Goal: Transaction & Acquisition: Obtain resource

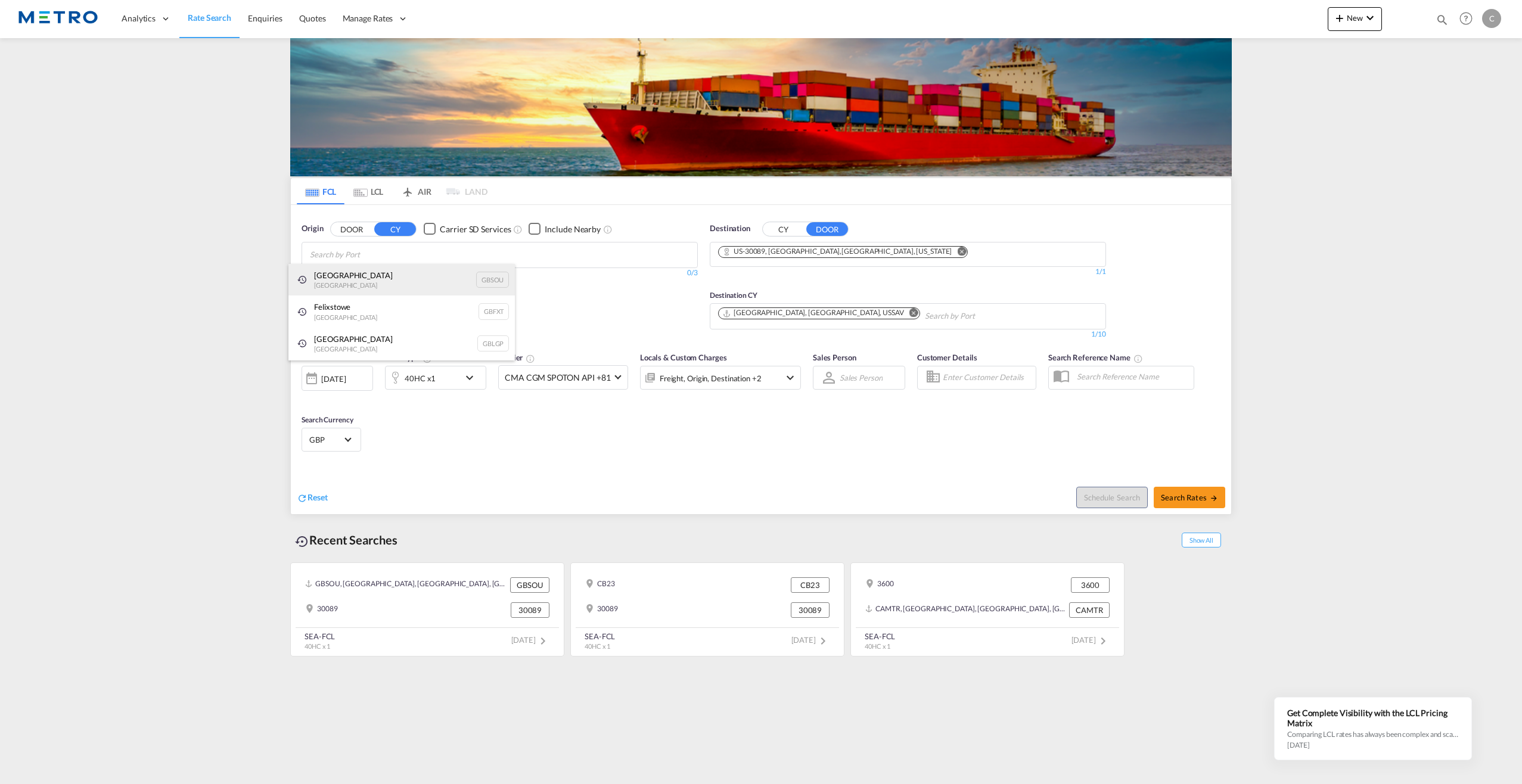
click at [395, 279] on div "[GEOGRAPHIC_DATA] [GEOGRAPHIC_DATA] GBSOU" at bounding box center [402, 280] width 227 height 32
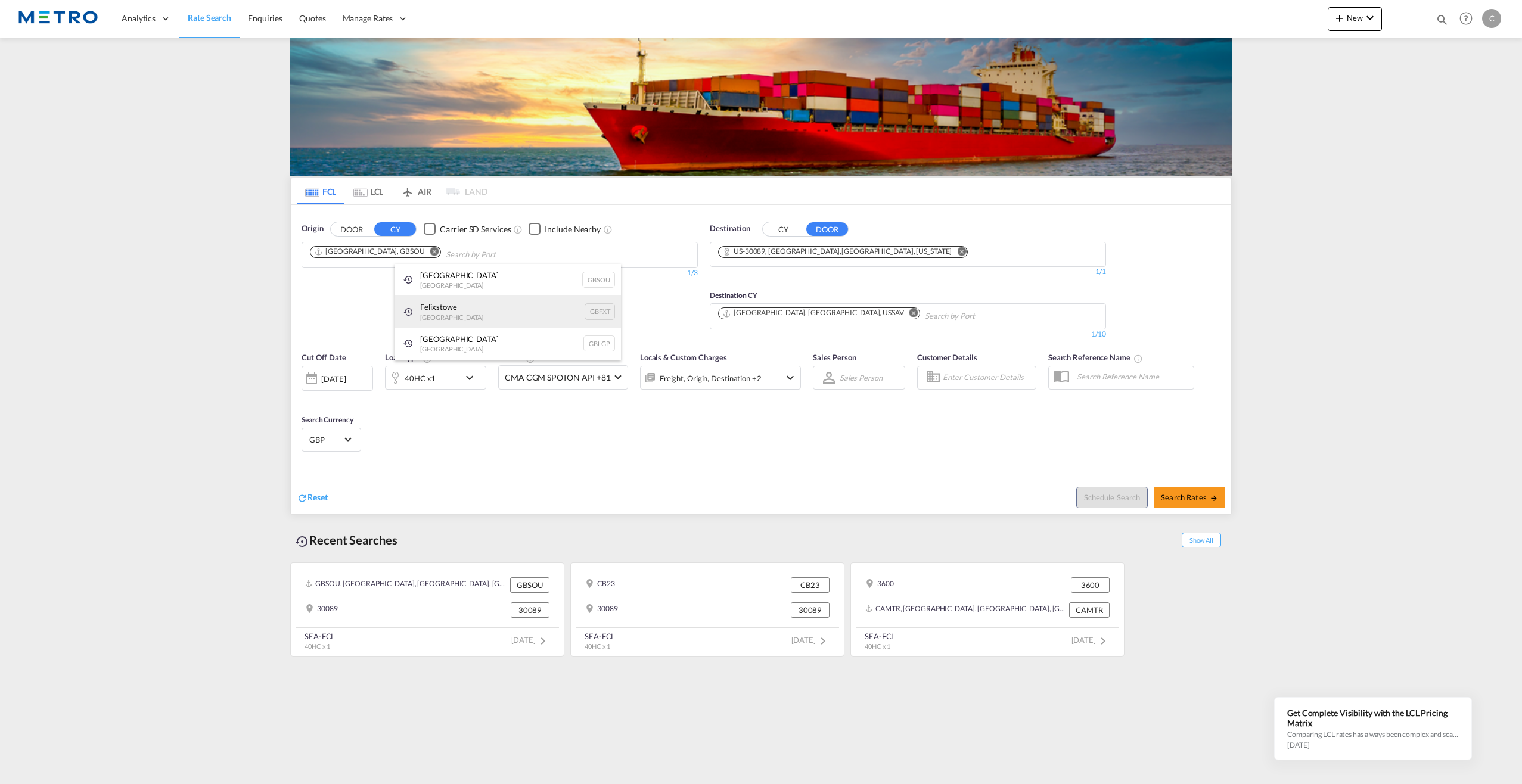
click at [443, 309] on div "Felixstowe [GEOGRAPHIC_DATA] GBFXT" at bounding box center [508, 312] width 227 height 32
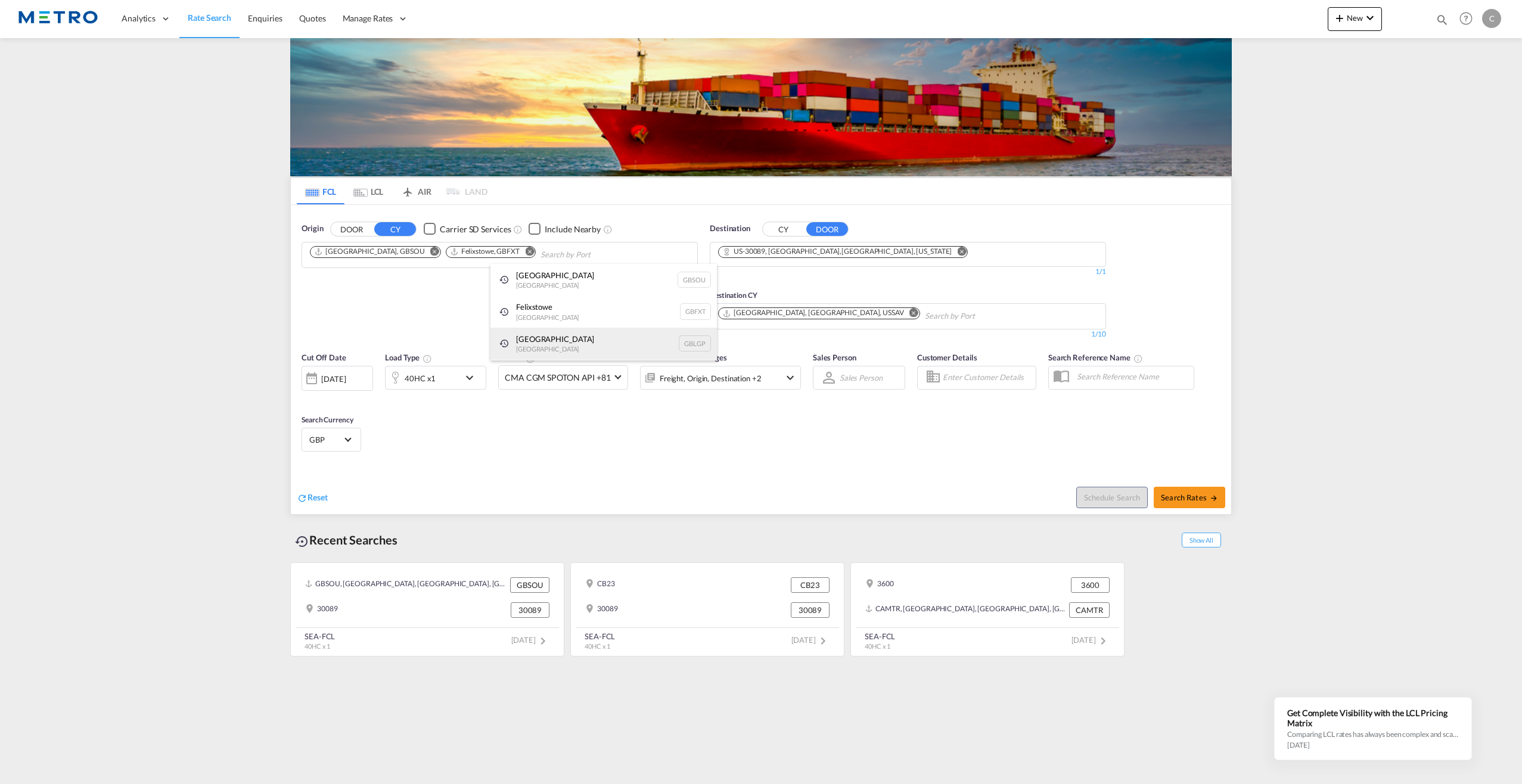
click at [545, 340] on div "[GEOGRAPHIC_DATA] [GEOGRAPHIC_DATA] [GEOGRAPHIC_DATA]" at bounding box center [604, 343] width 227 height 32
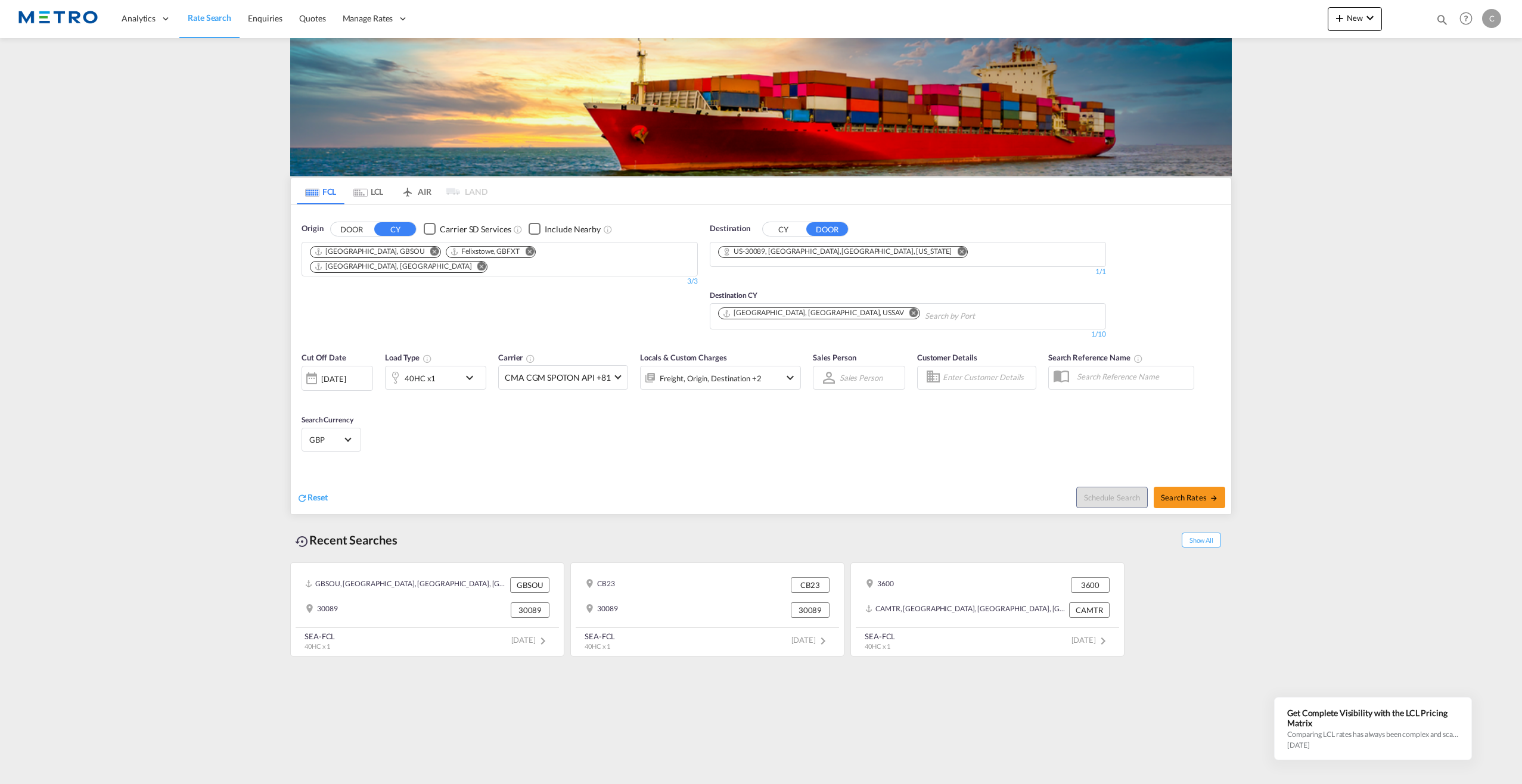
click at [957, 252] on md-icon "Remove" at bounding box center [961, 251] width 9 height 9
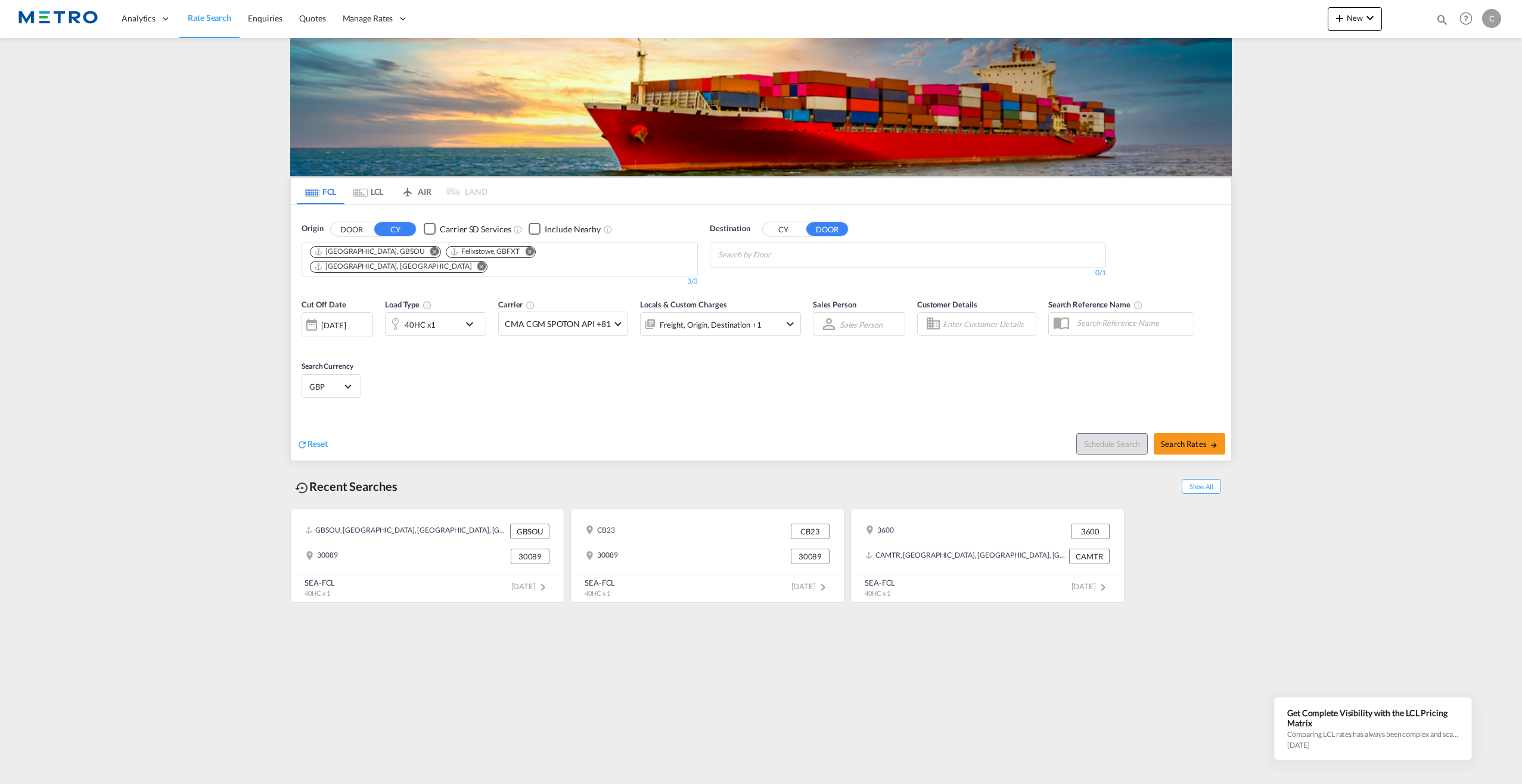
click at [779, 232] on button "CY" at bounding box center [784, 229] width 42 height 14
click at [758, 256] on body "Analytics Reports Dashboard Rate Search Enquiries Quotes" at bounding box center [761, 392] width 1522 height 784
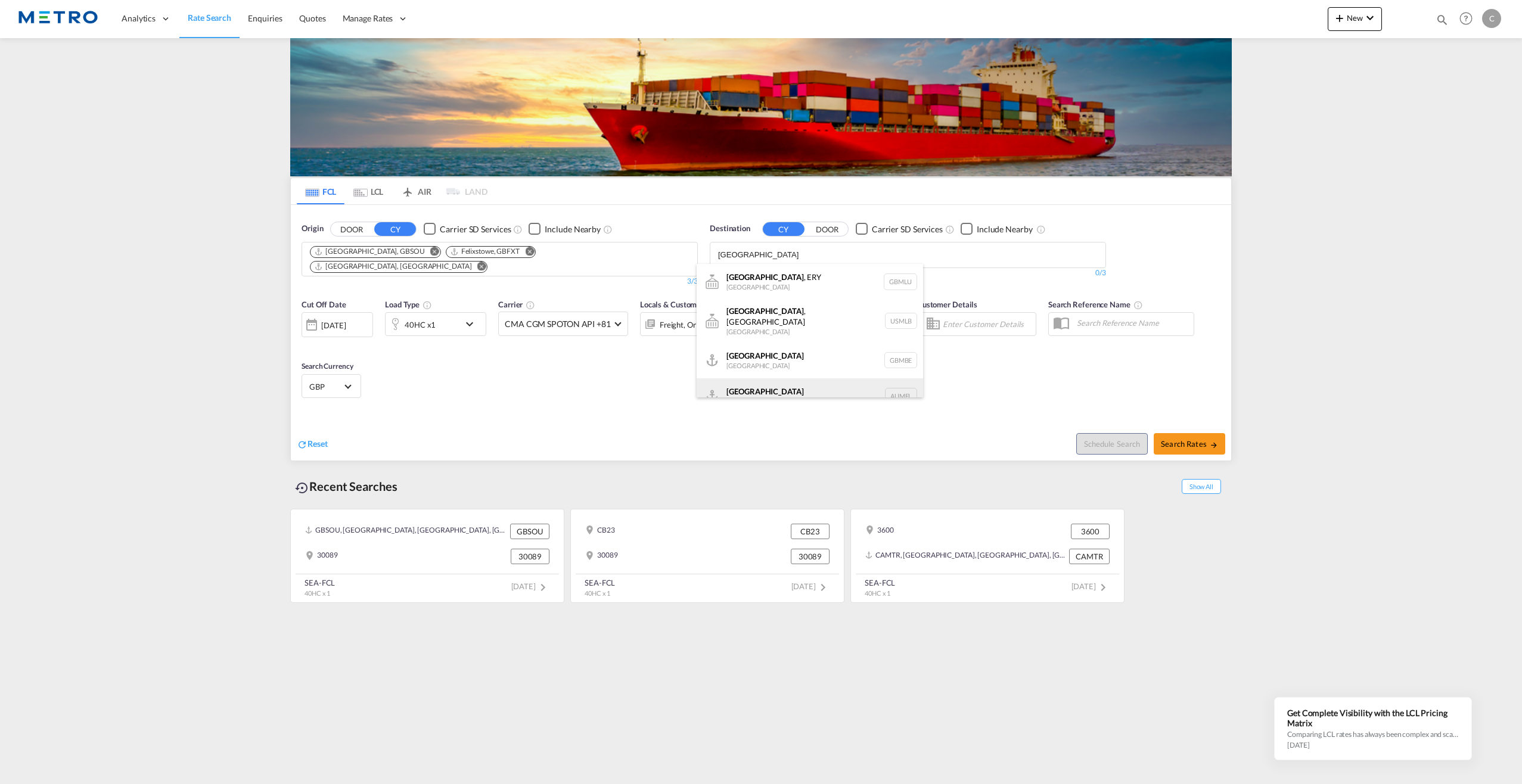
type input "[GEOGRAPHIC_DATA]"
click at [761, 394] on div "[GEOGRAPHIC_DATA] [GEOGRAPHIC_DATA] AUMEL" at bounding box center [810, 396] width 227 height 36
click at [471, 320] on md-icon "icon-chevron-down" at bounding box center [473, 324] width 20 height 14
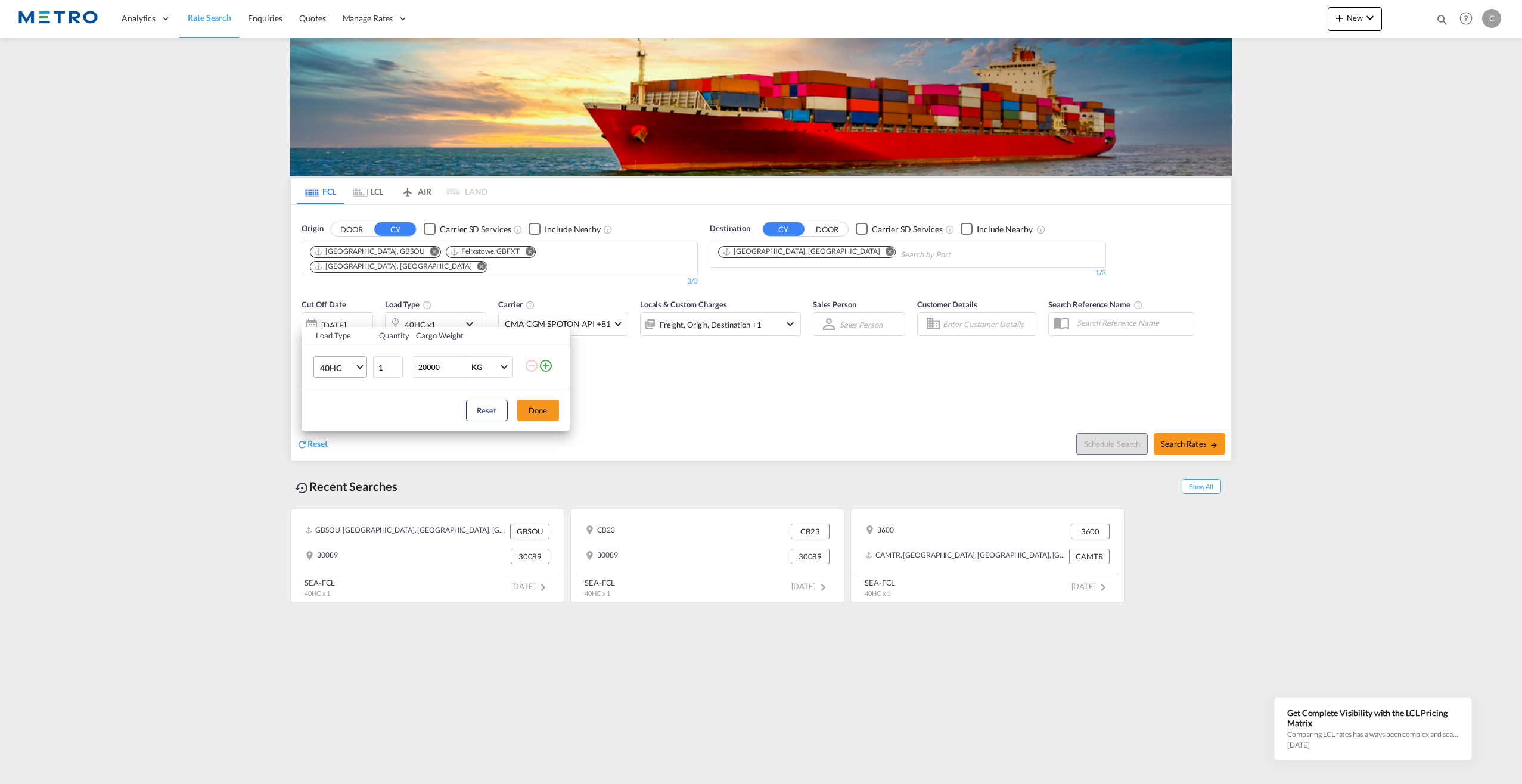
click at [357, 366] on span "Choose: \a40HC" at bounding box center [359, 366] width 6 height 6
click at [331, 404] on div "40RE" at bounding box center [329, 405] width 19 height 12
click at [545, 411] on button "Done" at bounding box center [538, 410] width 42 height 22
click at [617, 320] on span at bounding box center [617, 322] width 6 height 6
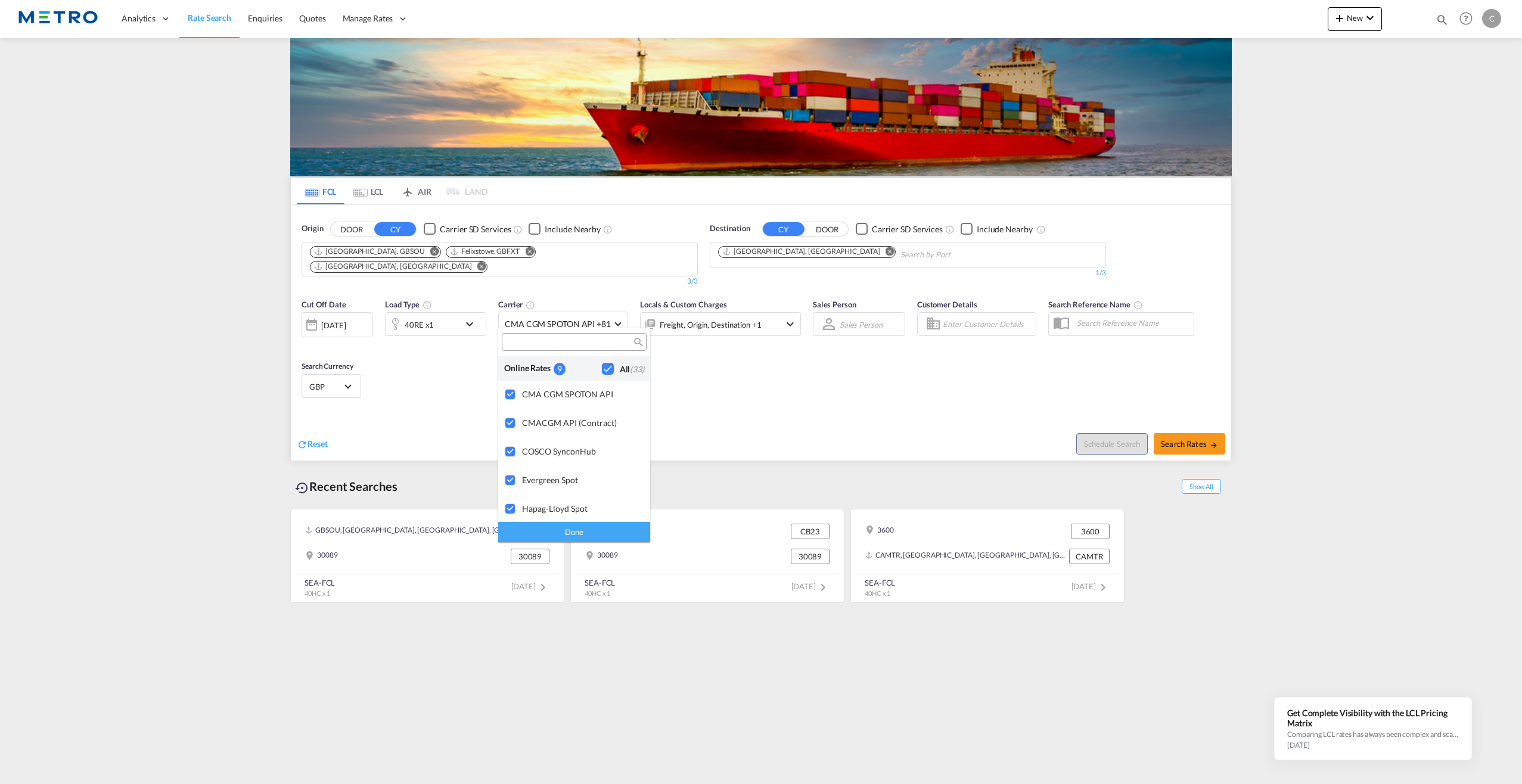
click at [895, 390] on md-backdrop at bounding box center [761, 392] width 1522 height 784
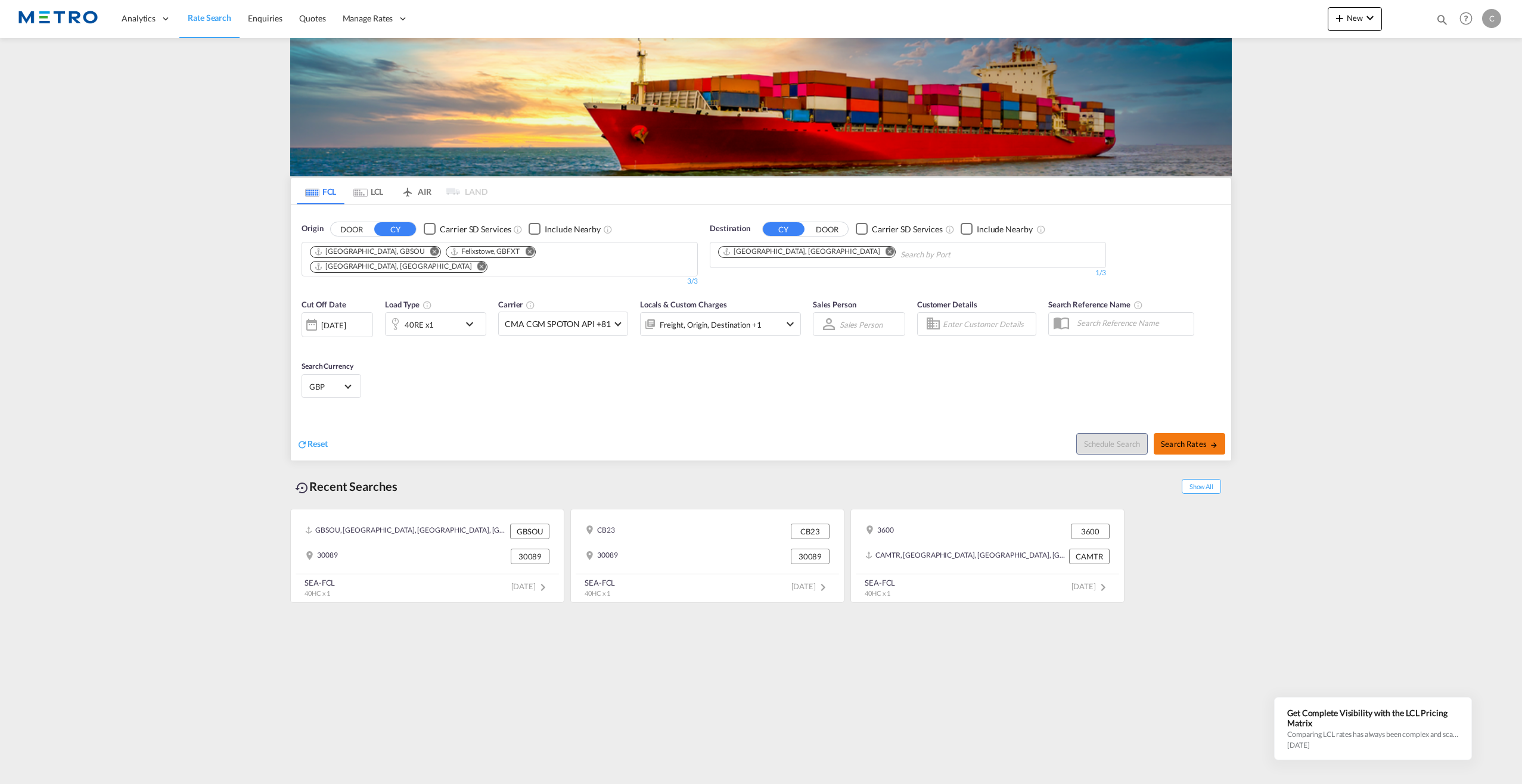
click at [1194, 439] on span "Search Rates" at bounding box center [1189, 444] width 57 height 9
type input "GBSOU,GBFXT,GBLGP to AUMEL / [DATE]"
